Goal: Task Accomplishment & Management: Use online tool/utility

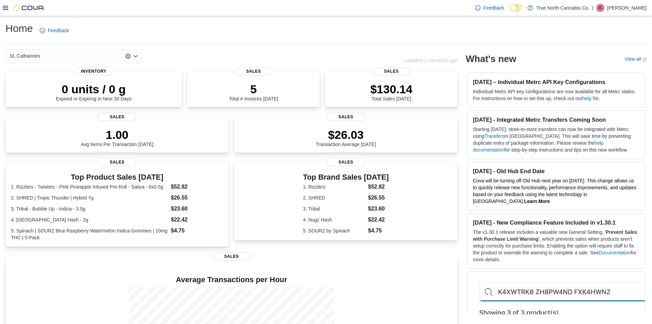
click at [5, 7] on icon at bounding box center [5, 7] width 5 height 5
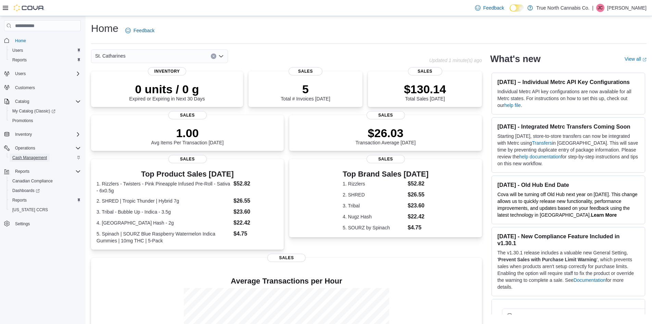
click at [29, 157] on span "Cash Management" at bounding box center [29, 157] width 35 height 5
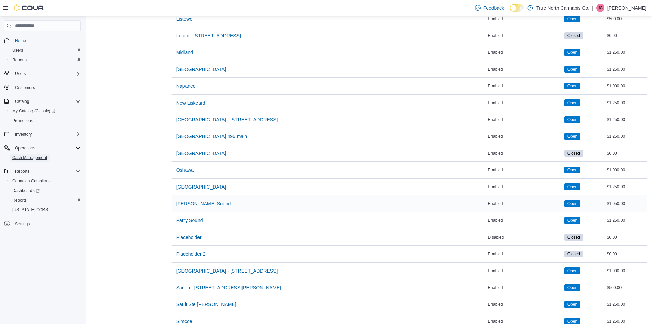
scroll to position [616, 0]
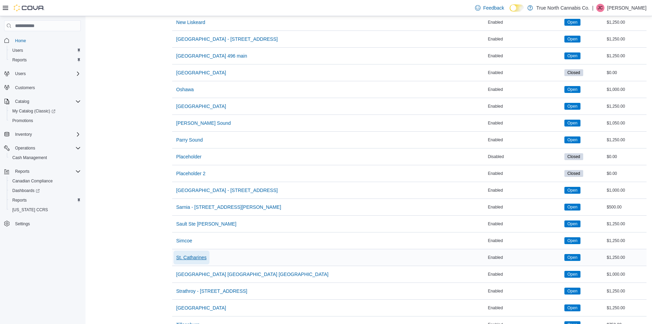
click at [192, 257] on span "St. Catharines" at bounding box center [191, 257] width 30 height 7
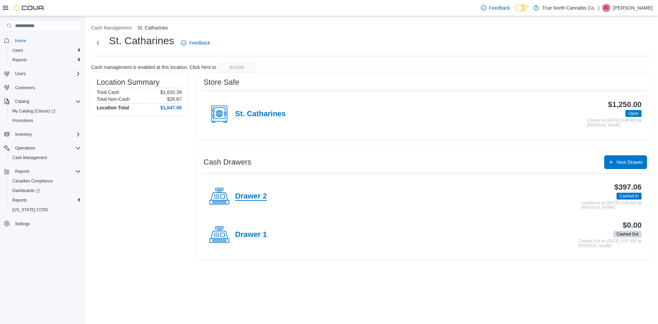
click at [240, 195] on h4 "Drawer 2" at bounding box center [251, 196] width 32 height 9
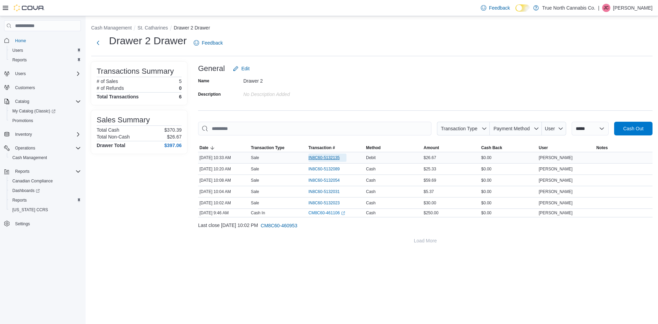
click at [324, 158] on span "IN8C60-5132135" at bounding box center [323, 157] width 31 height 5
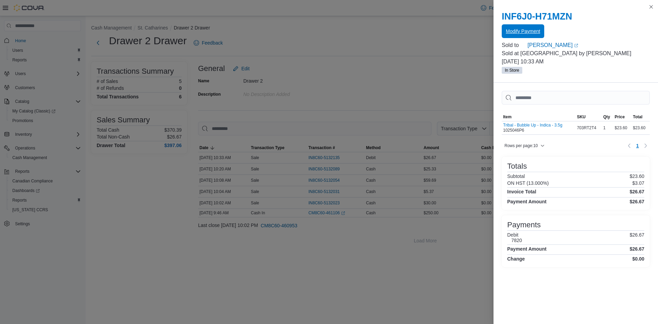
click at [534, 27] on span "Modify Payment" at bounding box center [523, 31] width 34 height 14
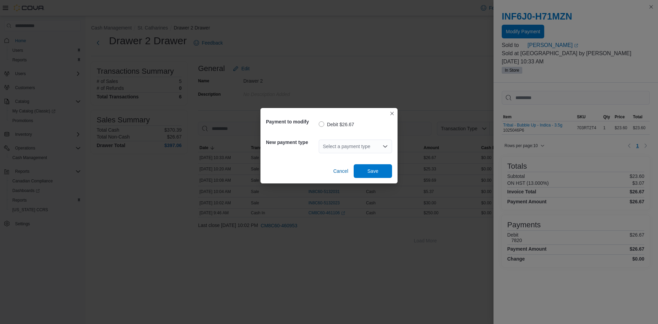
click at [357, 148] on div "Select a payment type" at bounding box center [355, 146] width 73 height 14
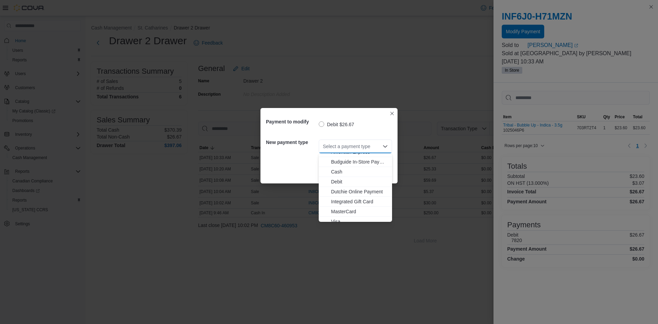
scroll to position [11, 0]
click at [338, 217] on span "Visa" at bounding box center [359, 216] width 57 height 7
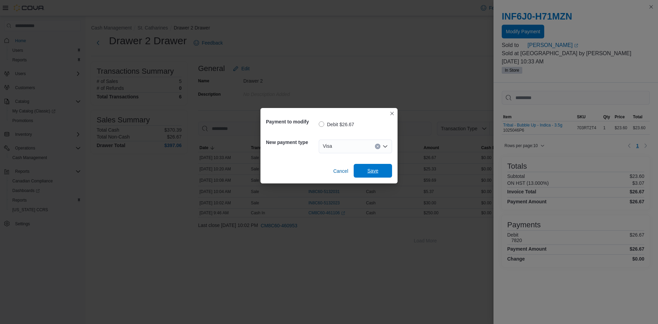
click at [376, 166] on span "Save" at bounding box center [373, 171] width 30 height 14
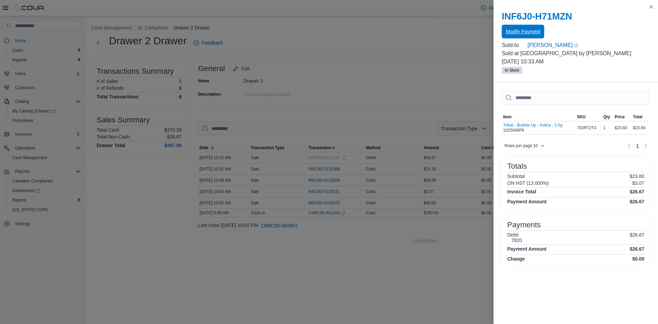
scroll to position [0, 0]
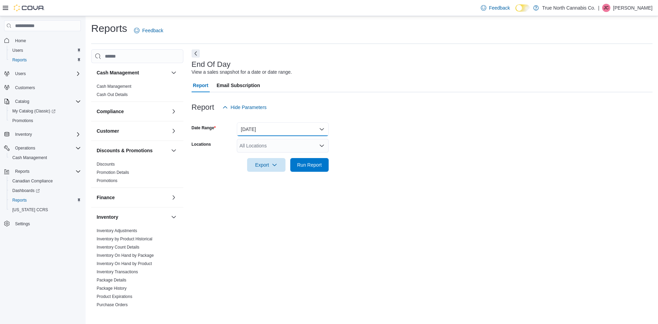
click at [260, 133] on button "Today" at bounding box center [283, 129] width 92 height 14
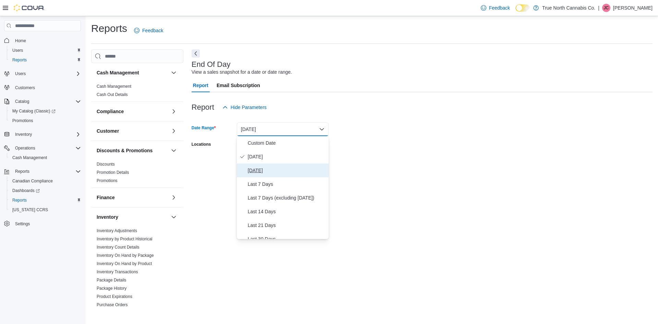
drag, startPoint x: 269, startPoint y: 166, endPoint x: 272, endPoint y: 163, distance: 4.9
click at [268, 166] on span "Yesterday" at bounding box center [287, 170] width 78 height 8
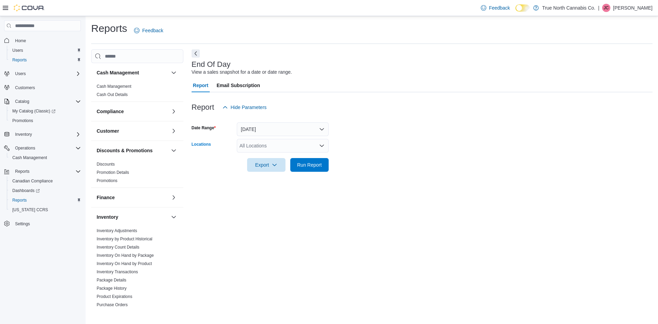
click at [302, 144] on div "All Locations" at bounding box center [283, 146] width 92 height 14
type input "***"
click at [308, 154] on div "St. Catharines" at bounding box center [283, 157] width 84 height 7
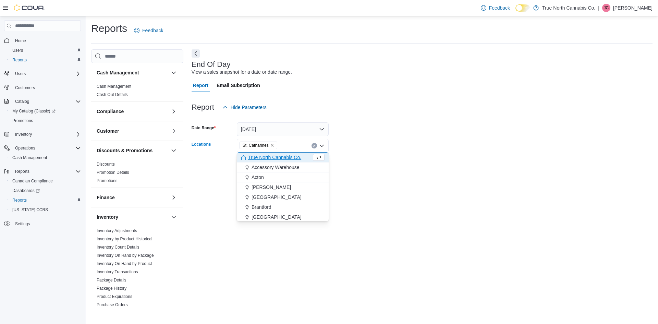
drag, startPoint x: 389, startPoint y: 159, endPoint x: 251, endPoint y: 185, distance: 140.1
click at [365, 161] on form "Date Range Yesterday Locations St. Catharines Combo box. Selected. St. Catharin…" at bounding box center [421, 143] width 461 height 58
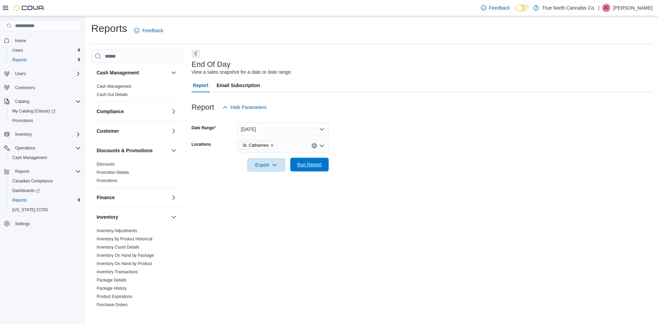
click at [305, 165] on span "Run Report" at bounding box center [309, 164] width 25 height 7
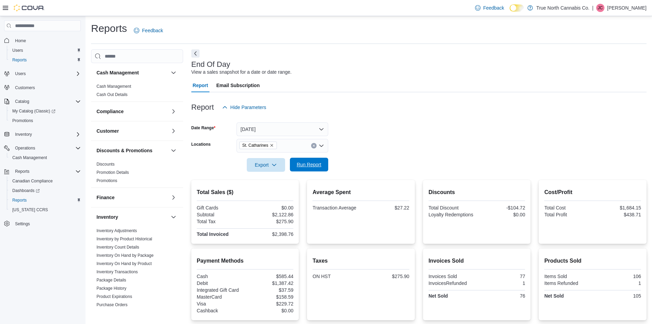
click at [305, 171] on span "Run Report" at bounding box center [309, 165] width 30 height 14
click at [290, 130] on button "Yesterday" at bounding box center [283, 129] width 92 height 14
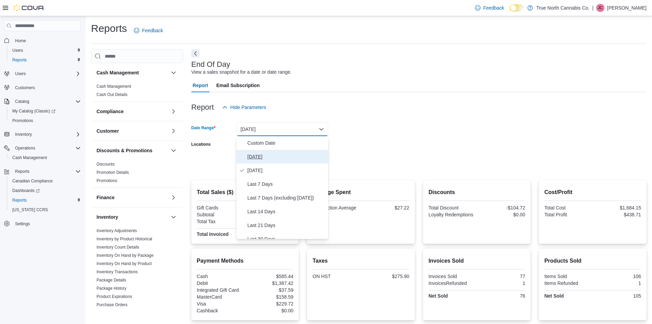
click at [274, 161] on span "Today" at bounding box center [287, 156] width 78 height 8
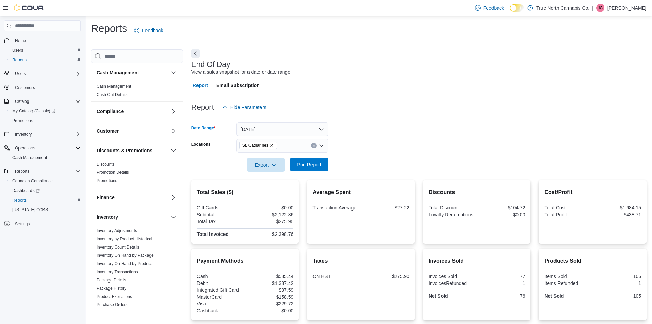
click at [310, 161] on span "Run Report" at bounding box center [309, 165] width 30 height 14
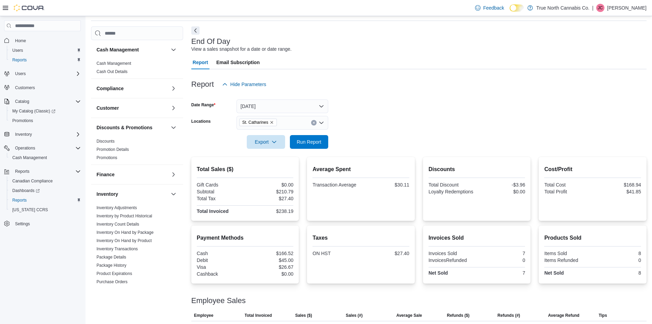
scroll to position [40, 0]
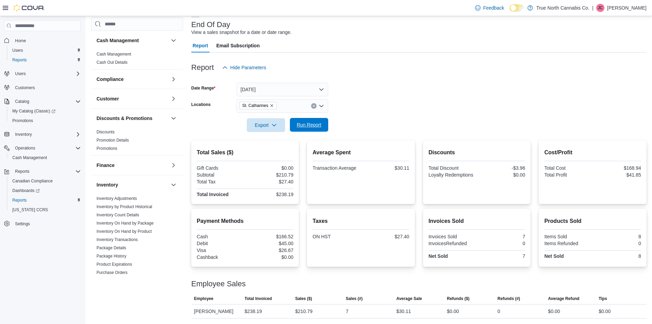
click at [299, 127] on span "Run Report" at bounding box center [309, 124] width 25 height 7
click at [311, 123] on span "Run Report" at bounding box center [309, 124] width 25 height 7
click at [312, 132] on div at bounding box center [419, 136] width 456 height 8
click at [310, 124] on span "Run Report" at bounding box center [309, 124] width 25 height 7
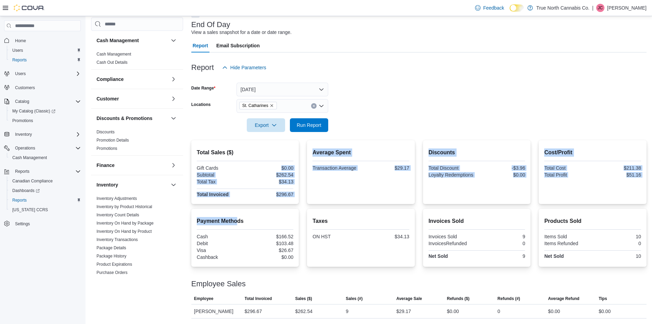
drag, startPoint x: 238, startPoint y: 212, endPoint x: 247, endPoint y: 161, distance: 51.7
click at [247, 162] on div "Total Sales ($) Gift Cards $0.00 Subtotal $262.54 Total Tax $34.13 Total Invoic…" at bounding box center [419, 229] width 456 height 178
click at [247, 161] on div "Total Sales ($) Gift Cards $0.00 Subtotal $262.54 Total Tax $34.13 Total Invoic…" at bounding box center [245, 173] width 97 height 50
click at [247, 161] on hr at bounding box center [245, 161] width 97 height 0
click at [317, 119] on span "Run Report" at bounding box center [309, 125] width 30 height 14
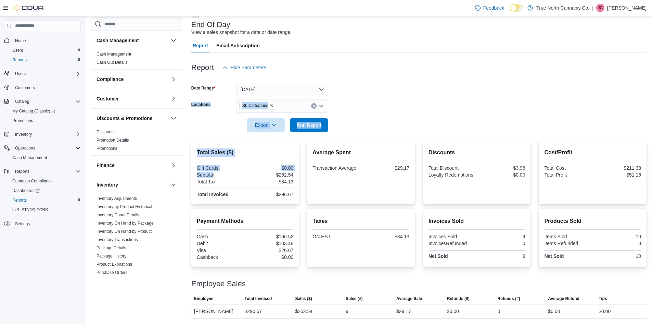
drag, startPoint x: 191, startPoint y: 97, endPoint x: 215, endPoint y: 189, distance: 94.8
click at [215, 189] on div "Report Hide Parameters Date Range Today Locations St. Catharines Export Run Rep…" at bounding box center [419, 185] width 456 height 266
click at [216, 205] on div "Total Sales ($) Gift Cards $0.00 Subtotal $262.54 Total Tax $34.13 Total Invoic…" at bounding box center [419, 229] width 456 height 178
click at [315, 131] on span "Run Report" at bounding box center [309, 125] width 30 height 14
click at [520, 112] on form "Date Range Today Locations St. Catharines Export Run Report" at bounding box center [419, 103] width 456 height 58
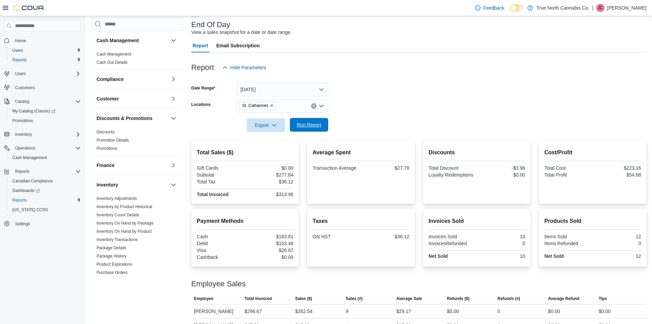
click at [310, 124] on span "Run Report" at bounding box center [309, 124] width 25 height 7
click at [314, 127] on span "Run Report" at bounding box center [309, 124] width 25 height 7
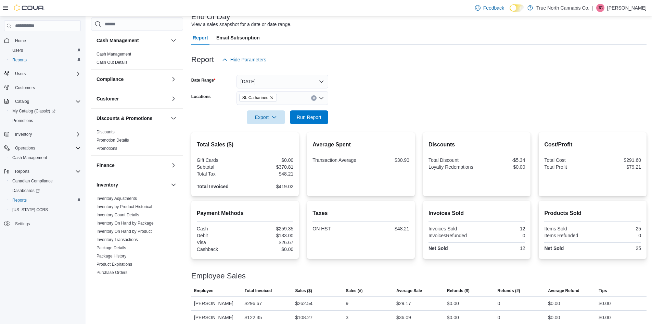
scroll to position [54, 0]
